Goal: Information Seeking & Learning: Learn about a topic

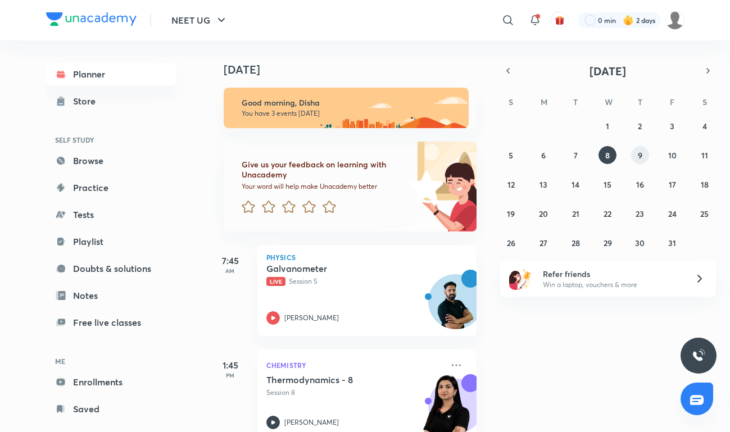
click at [643, 156] on button "9" at bounding box center [640, 155] width 18 height 18
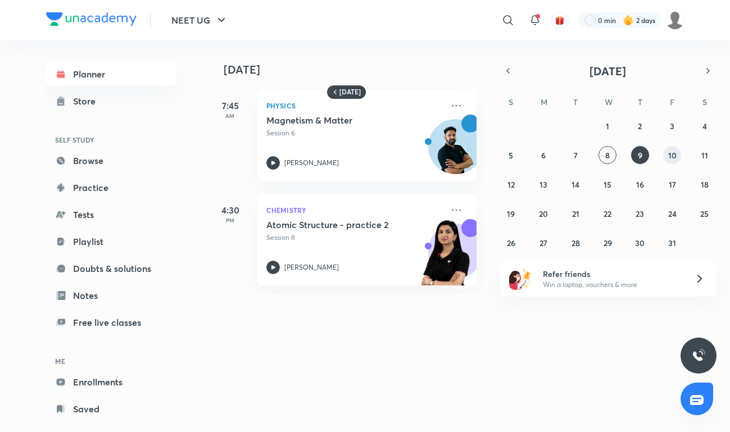
click at [669, 159] on abbr "10" at bounding box center [672, 155] width 8 height 11
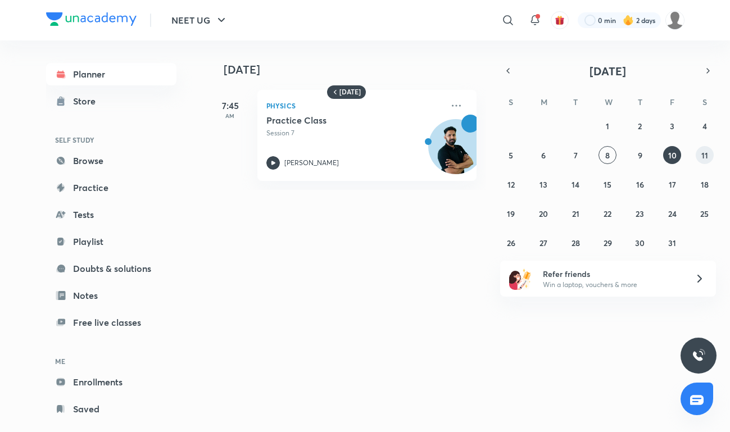
click at [712, 152] on button "11" at bounding box center [705, 155] width 18 height 18
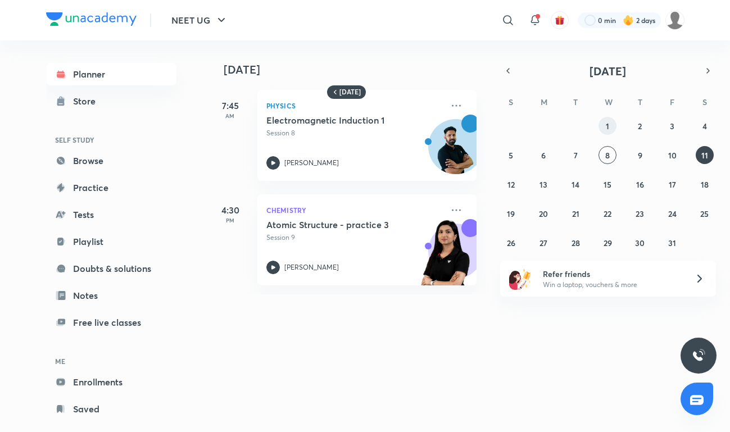
click at [607, 122] on abbr "1" at bounding box center [607, 126] width 3 height 11
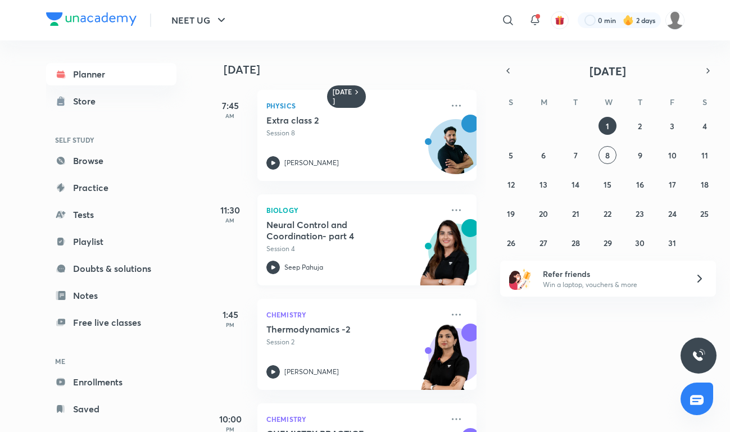
click at [365, 248] on p "Session 4" at bounding box center [354, 249] width 176 height 10
